Goal: Book appointment/travel/reservation

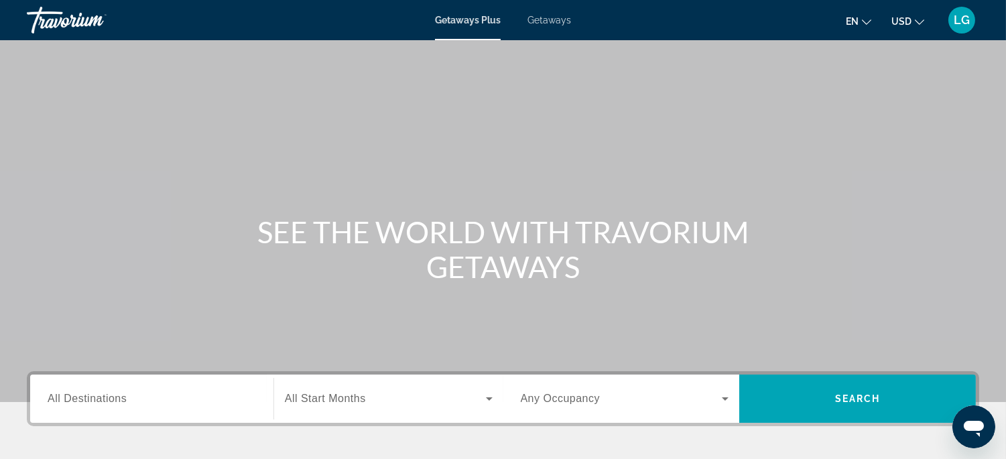
click at [552, 18] on span "Getaways" at bounding box center [550, 20] width 44 height 11
click at [184, 399] on input "Destination All Destinations" at bounding box center [152, 400] width 208 height 16
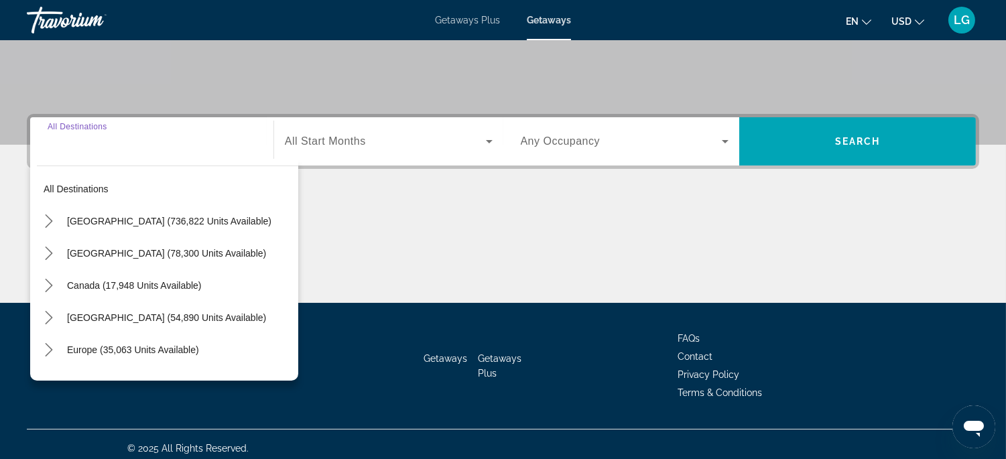
scroll to position [264, 0]
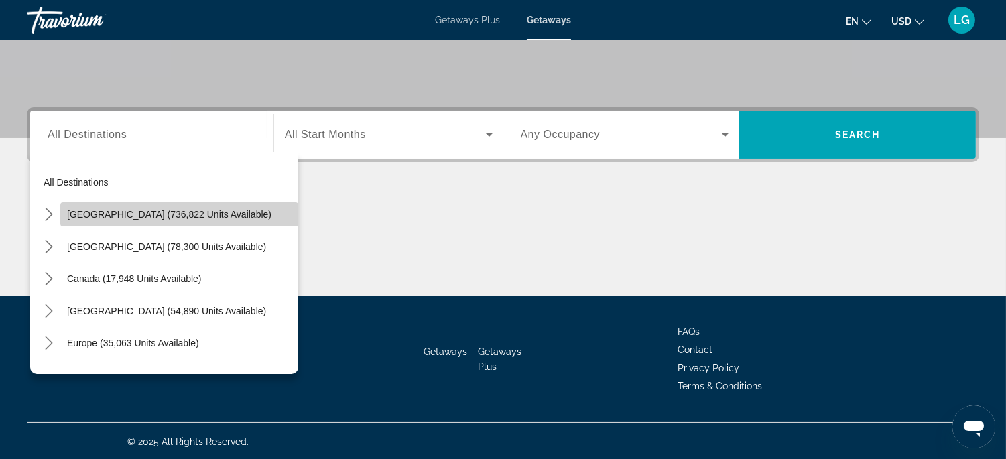
click at [196, 217] on span "United States (736,822 units available)" at bounding box center [169, 214] width 204 height 11
type input "**********"
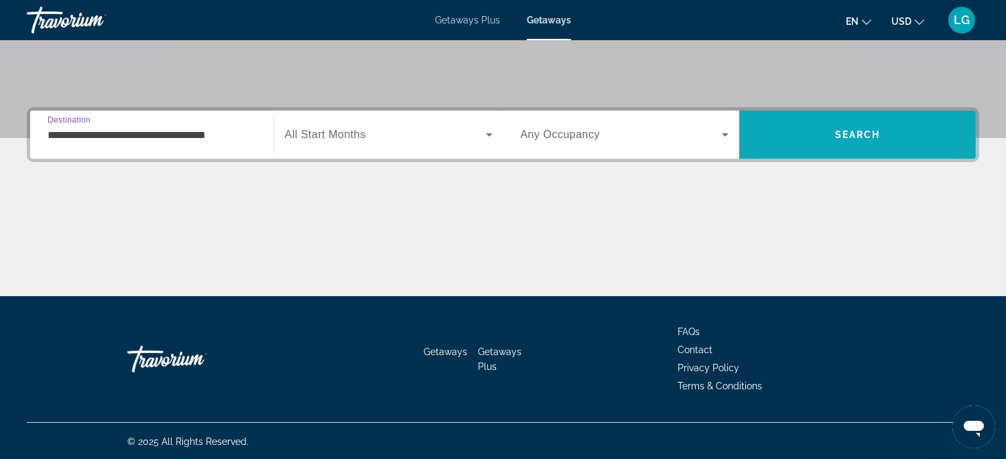
click at [803, 144] on span "Search" at bounding box center [857, 135] width 237 height 32
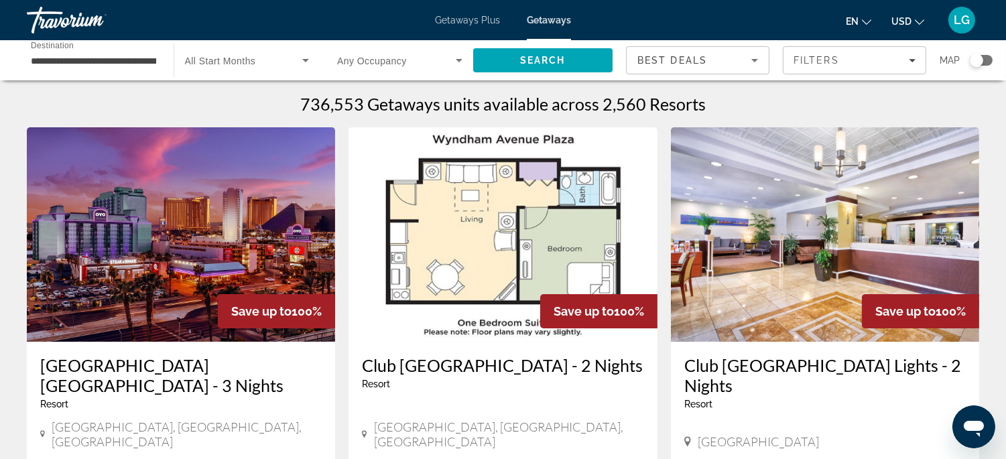
click at [977, 60] on div "Search widget" at bounding box center [976, 60] width 13 height 13
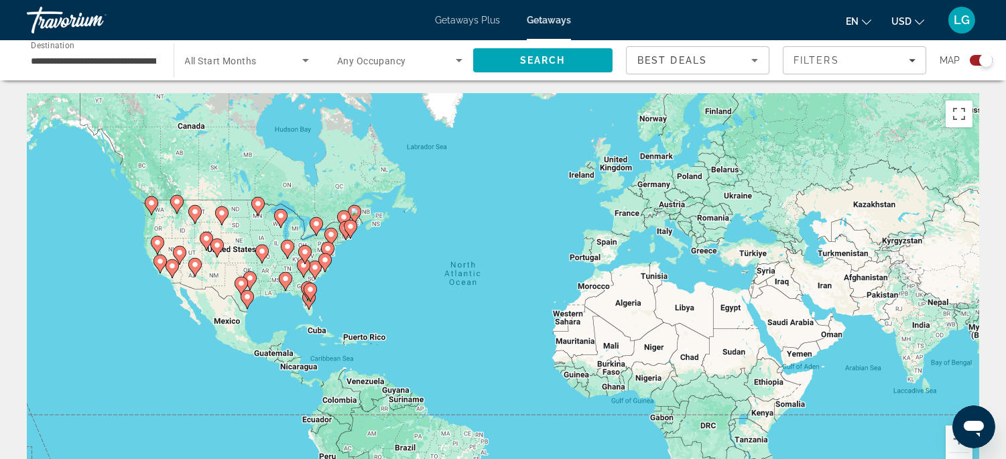
click at [161, 266] on icon "Main content" at bounding box center [160, 263] width 12 height 17
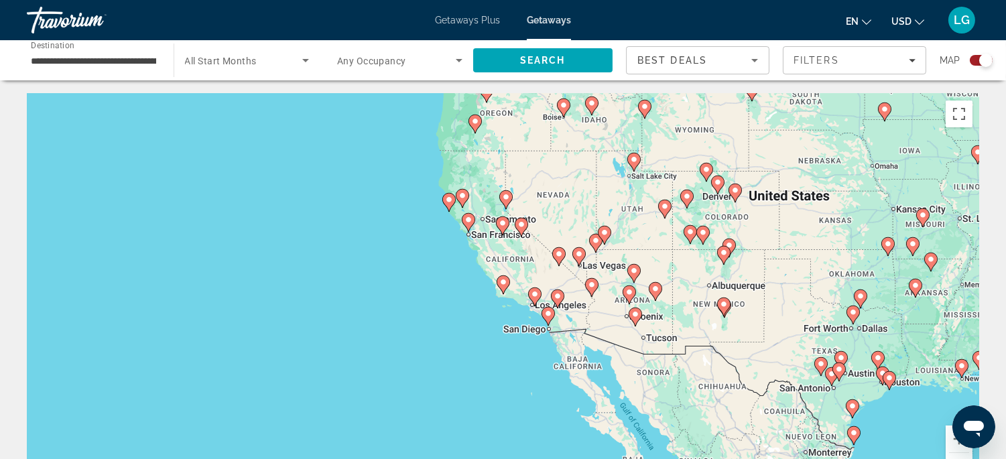
click at [548, 316] on image "Main content" at bounding box center [548, 314] width 8 height 8
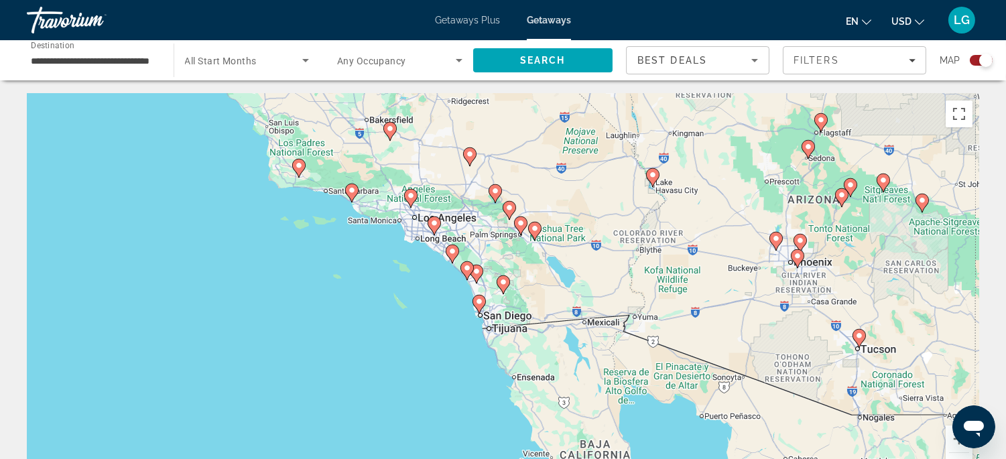
click at [479, 300] on image "Main content" at bounding box center [479, 302] width 8 height 8
type input "**********"
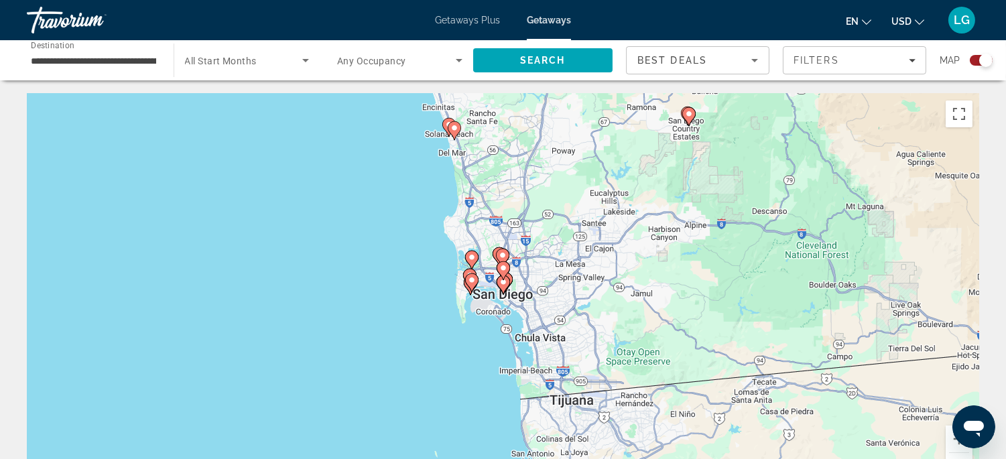
click at [503, 285] on image "Main content" at bounding box center [503, 282] width 8 height 8
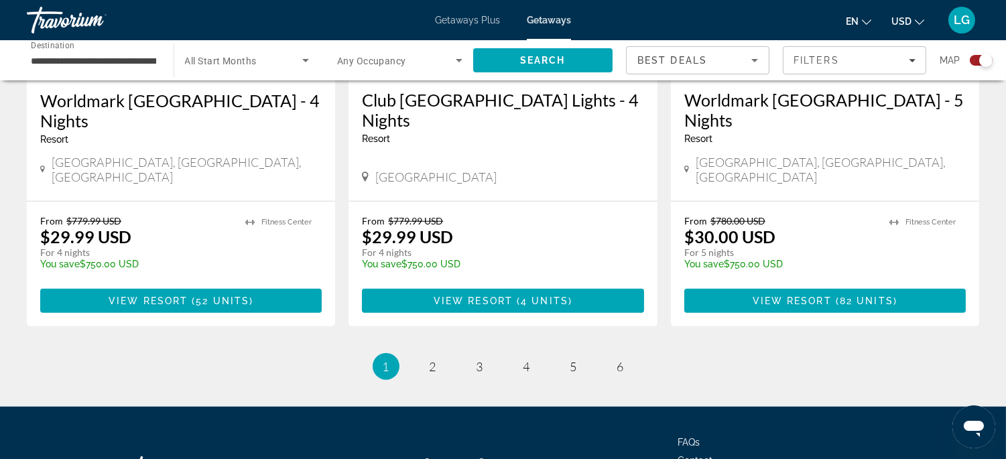
scroll to position [2207, 0]
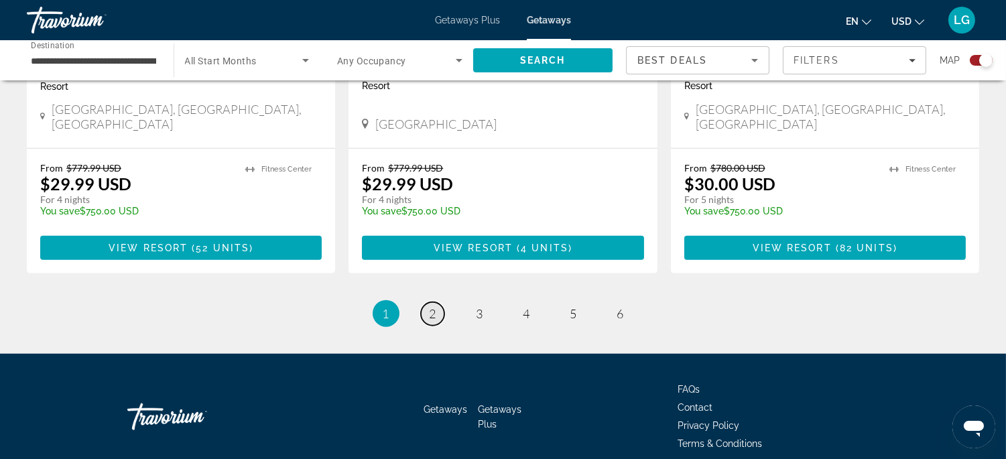
click at [430, 306] on span "2" at bounding box center [433, 313] width 7 height 15
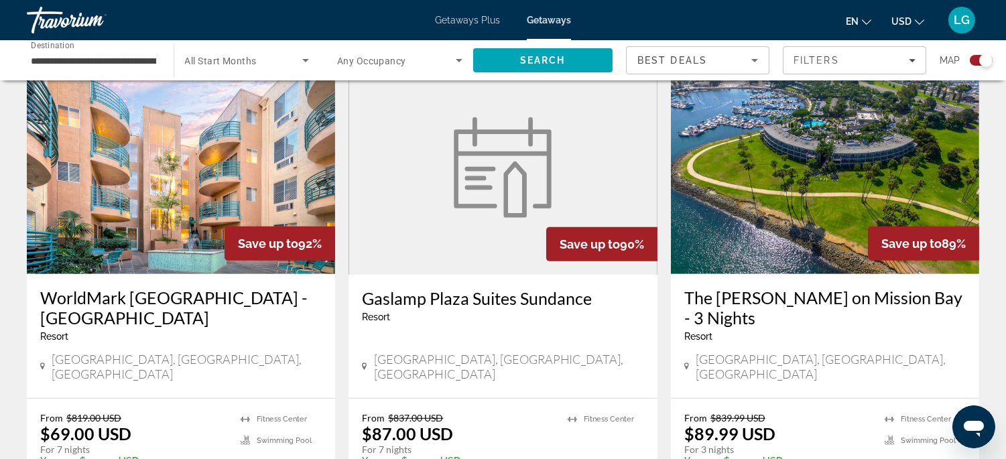
scroll to position [1545, 0]
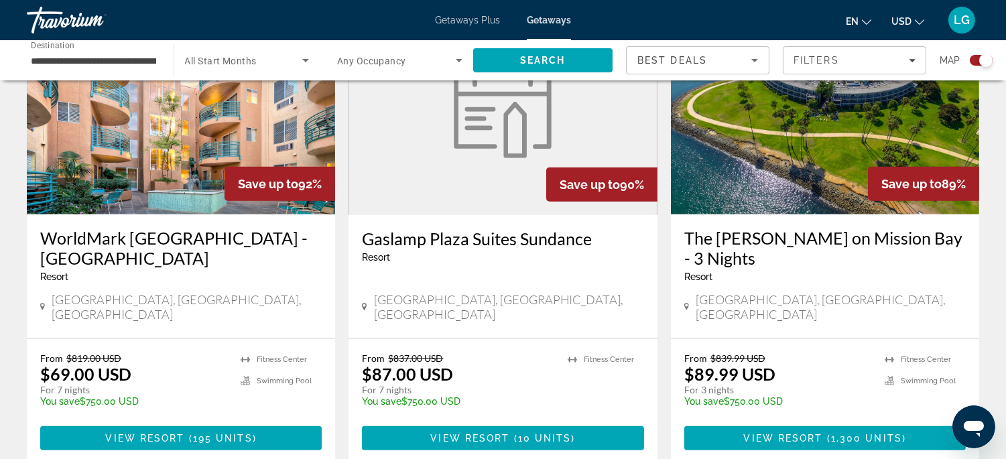
click at [152, 139] on img "Main content" at bounding box center [181, 107] width 308 height 215
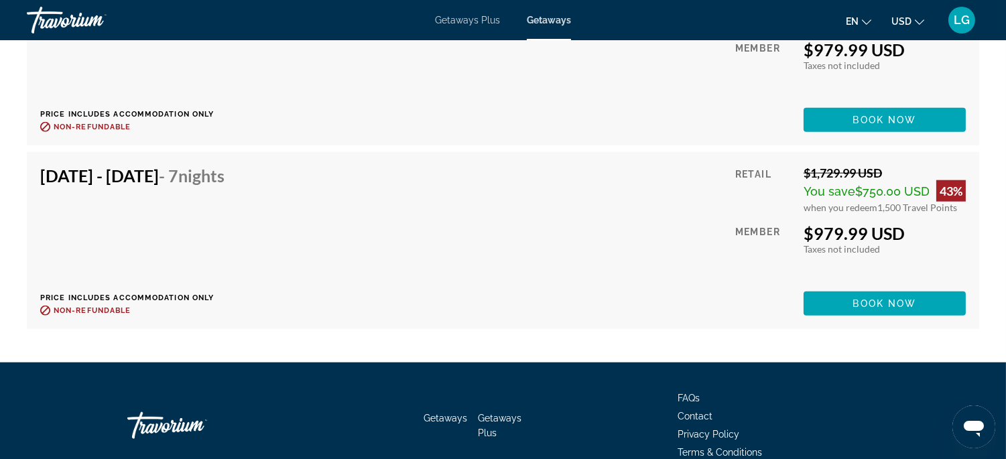
scroll to position [11820, 0]
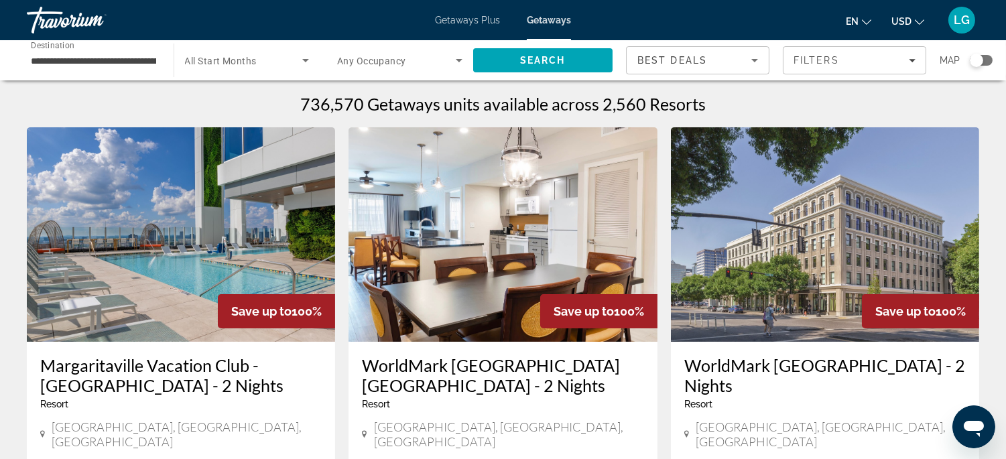
click at [977, 60] on div "Search widget" at bounding box center [976, 60] width 13 height 13
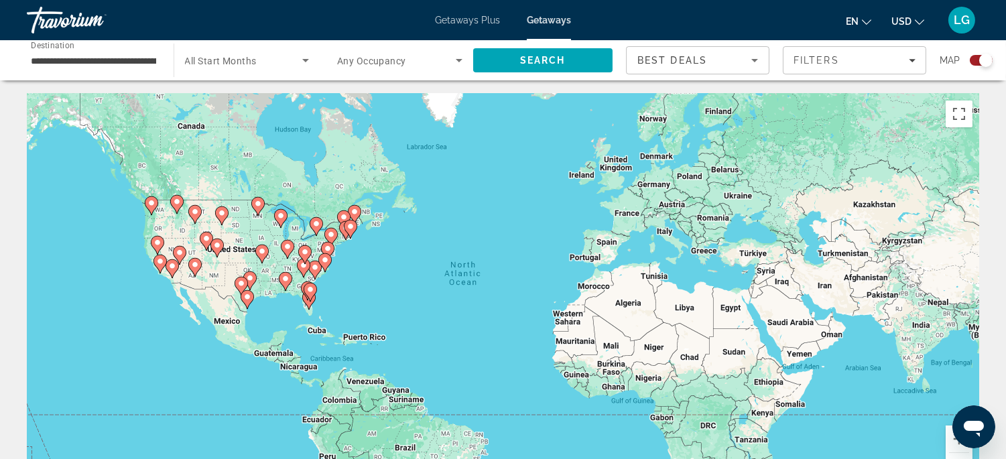
click at [157, 263] on image "Main content" at bounding box center [160, 261] width 8 height 8
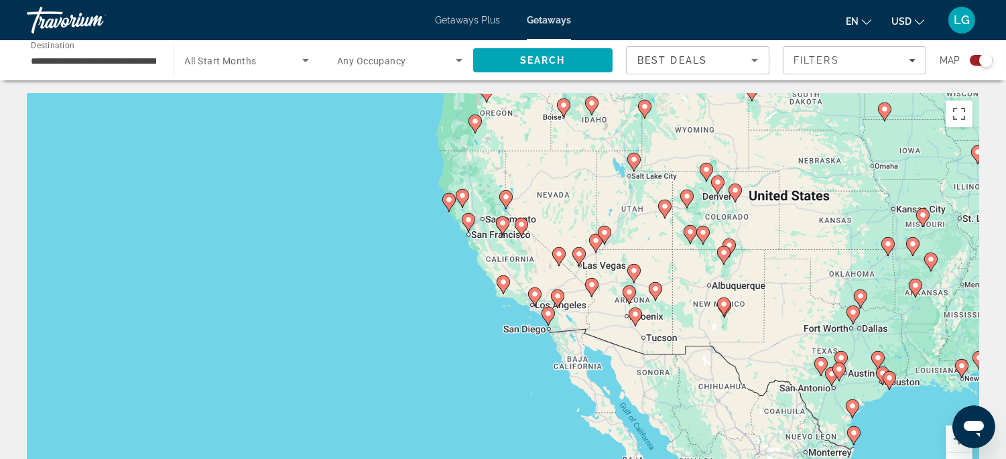
click at [548, 315] on image "Main content" at bounding box center [548, 314] width 8 height 8
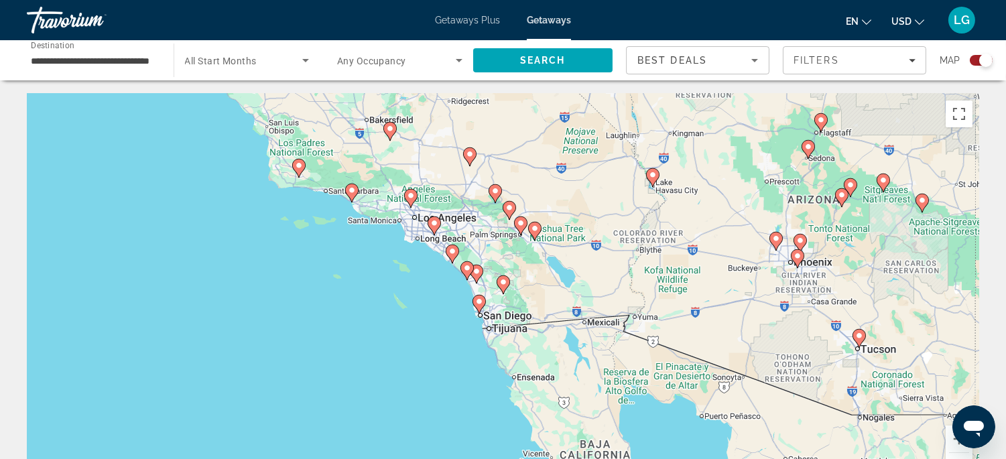
click at [479, 302] on image "Main content" at bounding box center [479, 302] width 8 height 8
type input "**********"
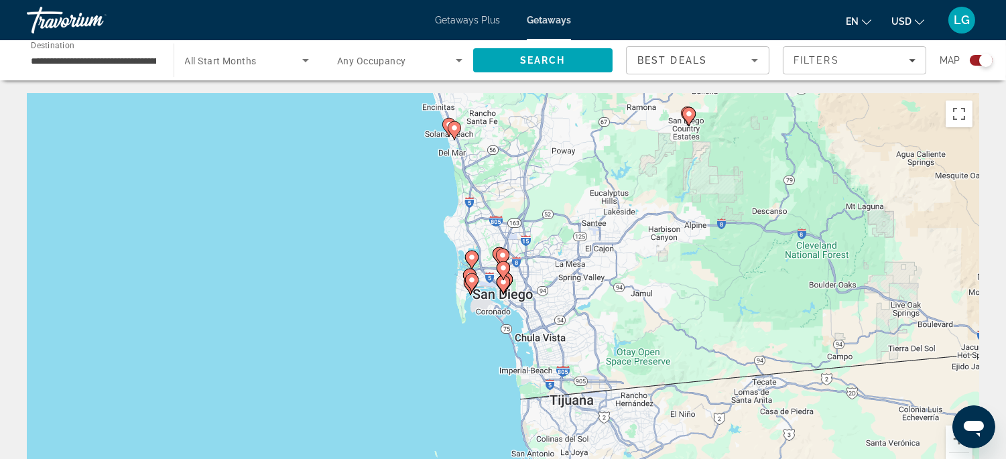
click at [472, 279] on image "Main content" at bounding box center [472, 280] width 8 height 8
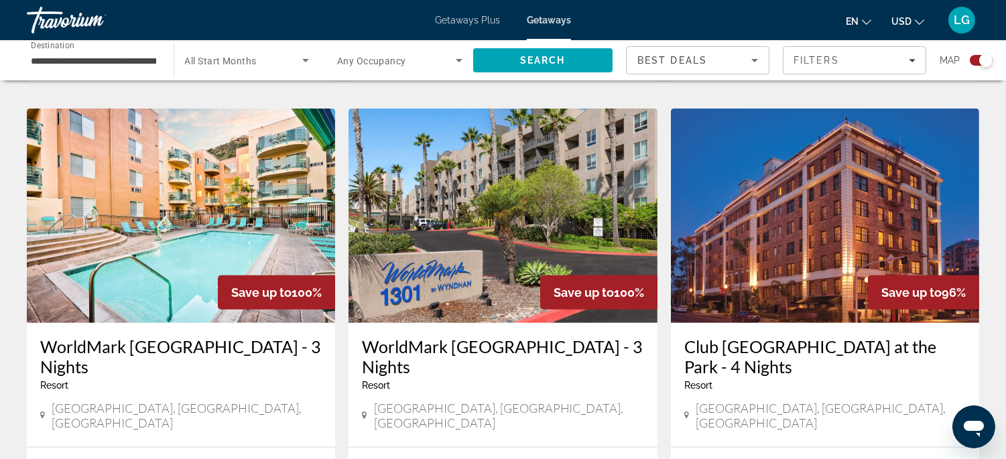
scroll to position [1466, 0]
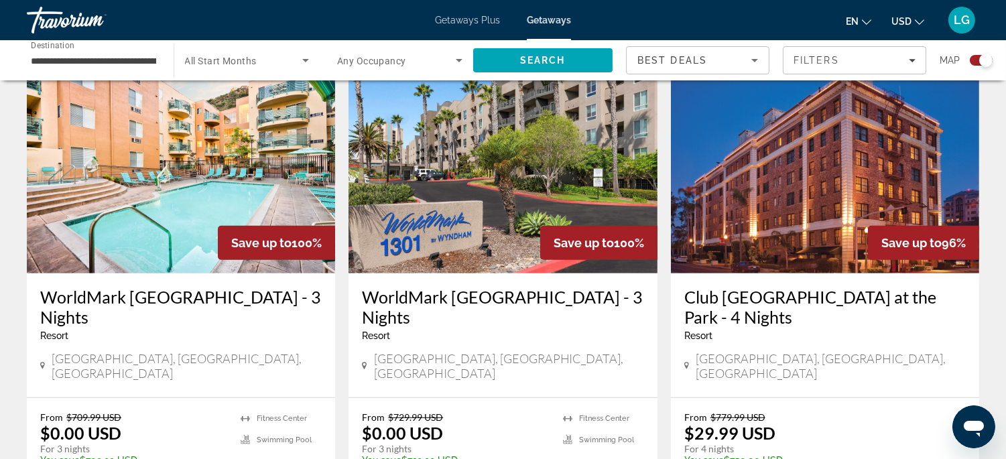
click at [464, 204] on img "Main content" at bounding box center [503, 166] width 308 height 215
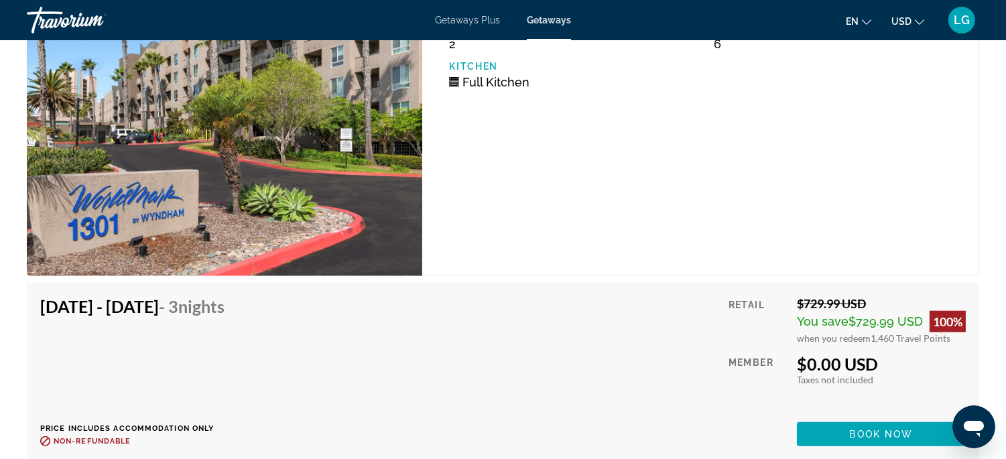
scroll to position [2480, 0]
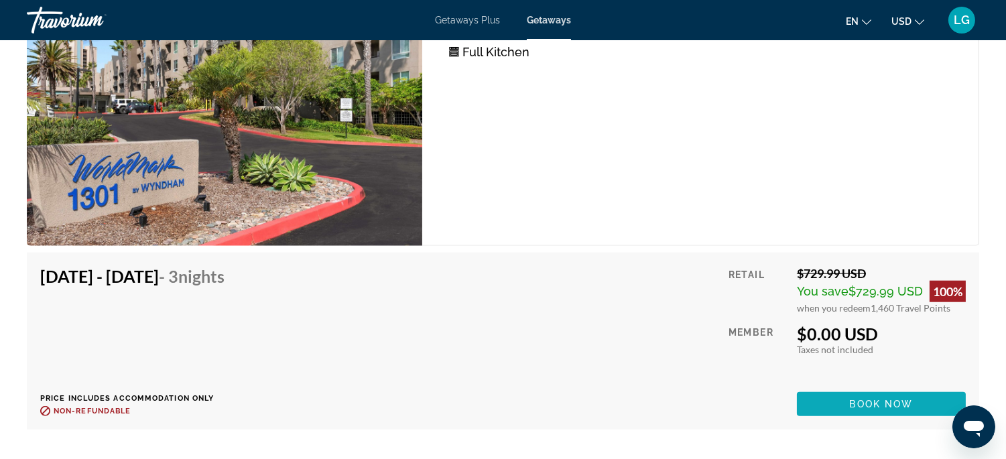
click at [862, 399] on span "Book now" at bounding box center [882, 404] width 64 height 11
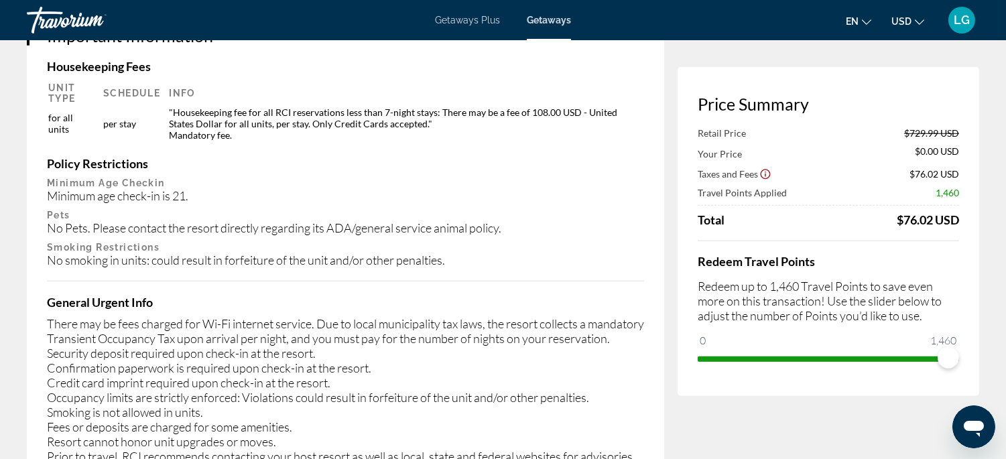
scroll to position [2098, 0]
